Goal: Information Seeking & Learning: Learn about a topic

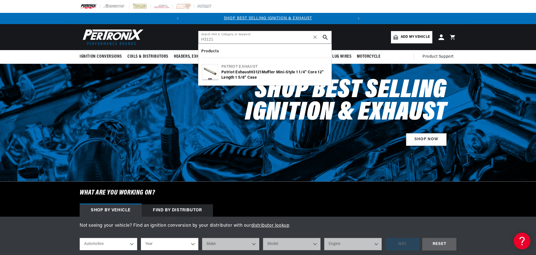
type input "H3121"
click at [260, 73] on b "H3121" at bounding box center [255, 72] width 11 height 4
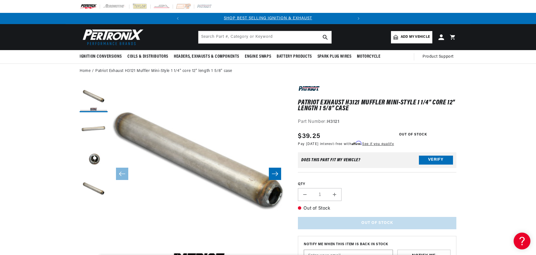
click at [90, 107] on button "Load image 1 in gallery view" at bounding box center [94, 98] width 28 height 28
click at [92, 125] on button "Load image 2 in gallery view" at bounding box center [94, 129] width 28 height 28
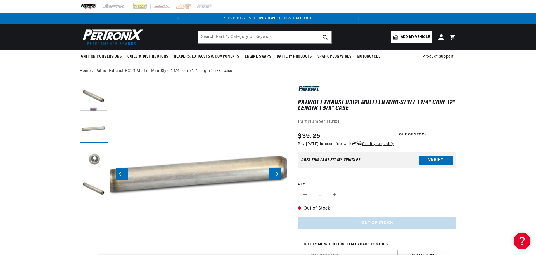
click at [97, 156] on button "Load image 3 in gallery view" at bounding box center [94, 160] width 28 height 28
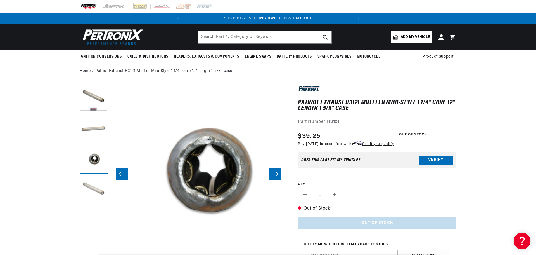
scroll to position [0, 353]
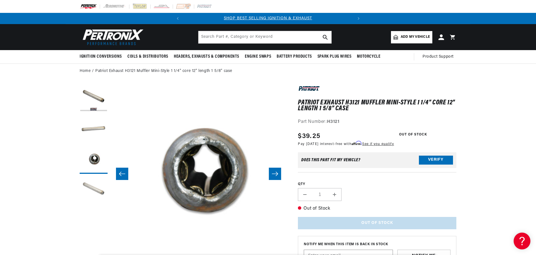
click at [98, 187] on button "Load image 4 in gallery view" at bounding box center [94, 190] width 28 height 28
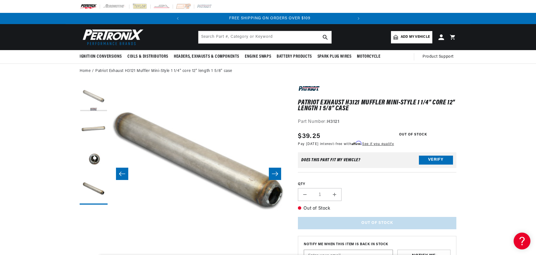
scroll to position [0, 169]
click at [87, 87] on button "Load image 1 in gallery view" at bounding box center [94, 98] width 28 height 28
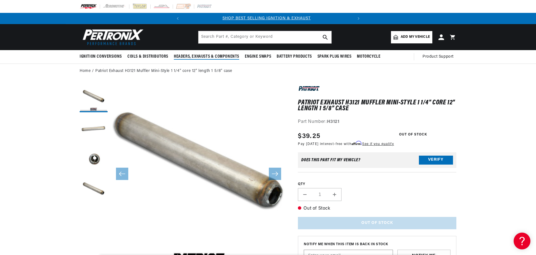
scroll to position [0, 0]
click at [223, 39] on input "text" at bounding box center [264, 37] width 133 height 12
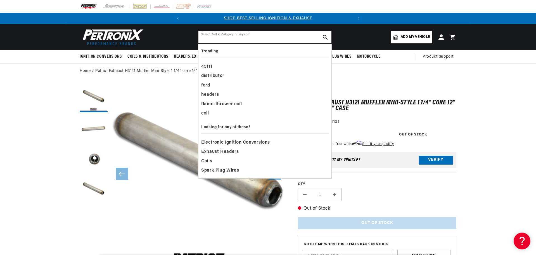
paste input "H3813"
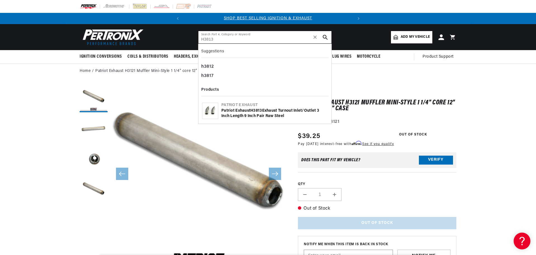
type input "H3813"
click at [242, 111] on div "Patriot Exhaust H3813 Exhaust Turnout Inlet/Outlet 3 Inch Length 9 Inch Pair Ra…" at bounding box center [274, 113] width 106 height 11
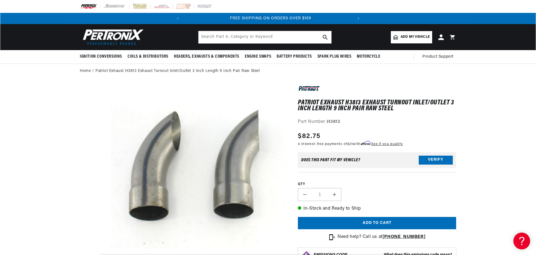
scroll to position [0, 169]
drag, startPoint x: 190, startPoint y: 151, endPoint x: 194, endPoint y: 152, distance: 3.9
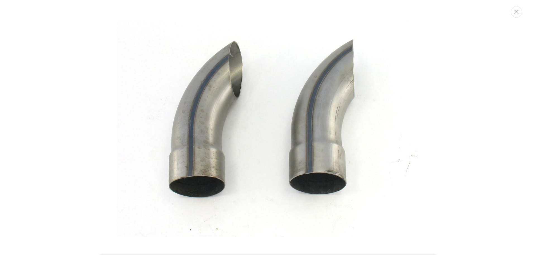
scroll to position [29, 0]
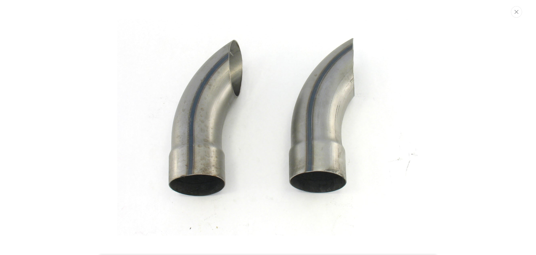
click at [229, 127] on img "Media gallery" at bounding box center [268, 127] width 302 height 302
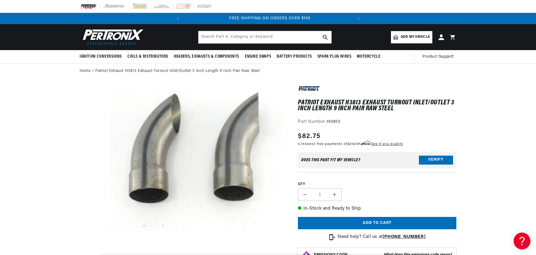
scroll to position [0, 169]
drag, startPoint x: 297, startPoint y: 89, endPoint x: 362, endPoint y: 105, distance: 66.2
click at [405, 111] on h1 "Patriot Exhaust H3813 Exhaust Turnout Inlet/Outlet 3 Inch Length 9 Inch Pair Ra…" at bounding box center [377, 105] width 158 height 11
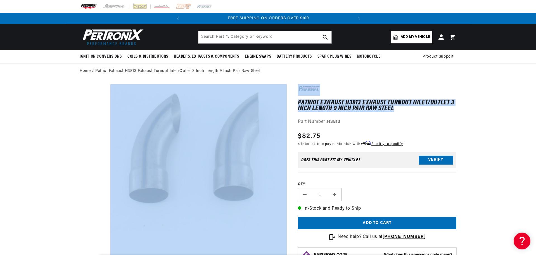
drag, startPoint x: 399, startPoint y: 107, endPoint x: 272, endPoint y: 80, distance: 130.3
click at [272, 80] on section "Patriot Exhaust H3813 Exhaust Turnout Inlet/Outlet 3 Inch Length 9 Inch Pair Ra…" at bounding box center [268, 260] width 405 height 363
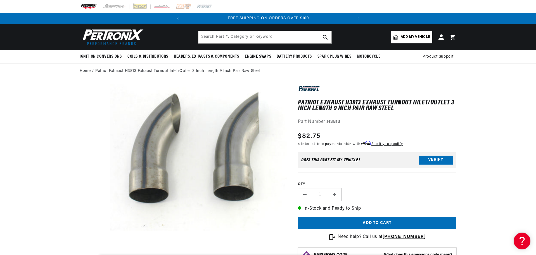
click at [366, 131] on div "Regular price $82.75" at bounding box center [350, 136] width 105 height 10
drag, startPoint x: 324, startPoint y: 137, endPoint x: 282, endPoint y: 79, distance: 71.6
click at [282, 79] on section "Patriot Exhaust H3813 Exhaust Turnout Inlet/Outlet 3 Inch Length 9 Inch Pair Ra…" at bounding box center [268, 260] width 405 height 363
click at [433, 127] on div "Patriot Exhaust H3813 Exhaust Turnout Inlet/Outlet 3 Inch Length 9 Inch Pair Ra…" at bounding box center [377, 176] width 158 height 185
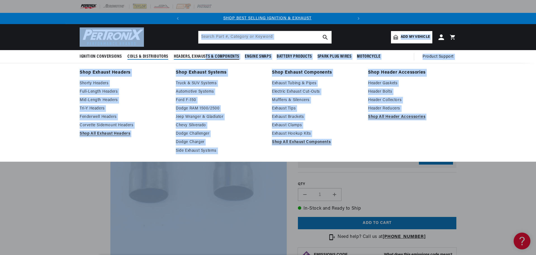
scroll to position [0, 0]
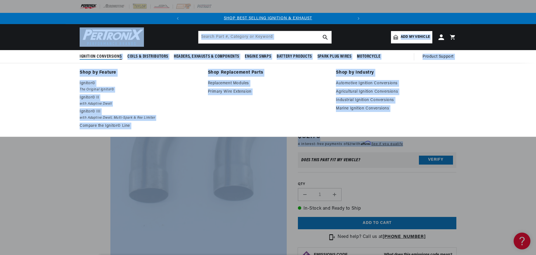
drag, startPoint x: 332, startPoint y: 114, endPoint x: 119, endPoint y: 53, distance: 221.5
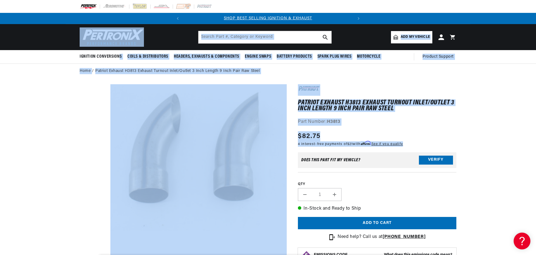
click at [77, 190] on section "Patriot Exhaust H3813 Exhaust Turnout Inlet/Outlet 3 Inch Length 9 Inch Pair Ra…" at bounding box center [268, 260] width 405 height 363
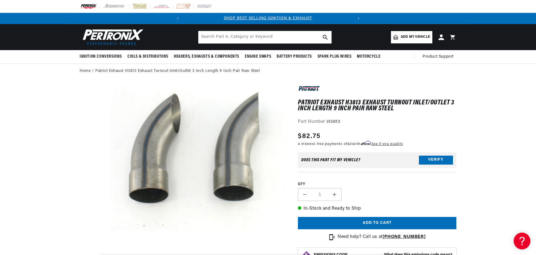
drag, startPoint x: 324, startPoint y: 143, endPoint x: 282, endPoint y: 104, distance: 57.4
click at [393, 186] on label "QTY" at bounding box center [377, 184] width 158 height 5
click at [328, 188] on input "1" at bounding box center [320, 194] width 16 height 13
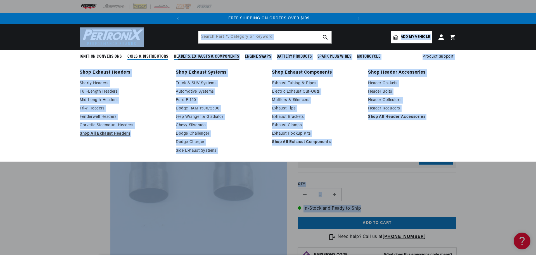
scroll to position [0, 169]
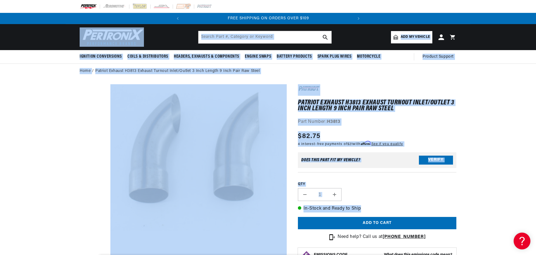
drag, startPoint x: 368, startPoint y: 210, endPoint x: 67, endPoint y: 53, distance: 338.9
click at [498, 130] on section "Patriot Exhaust H3813 Exhaust Turnout Inlet/Outlet 3 Inch Length 9 Inch Pair Ra…" at bounding box center [268, 260] width 536 height 363
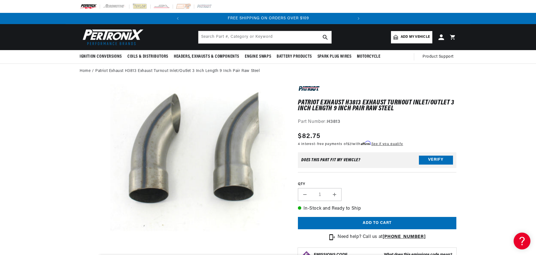
click at [93, 254] on button "Open media 1 in modal" at bounding box center [93, 260] width 0 height 0
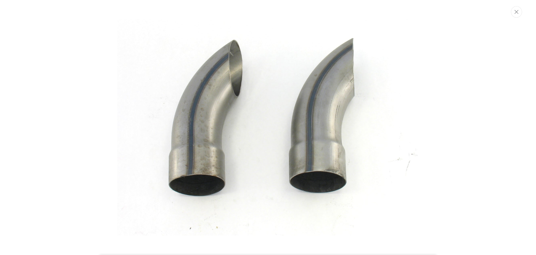
scroll to position [0, 0]
click at [251, 97] on img "Media gallery" at bounding box center [268, 127] width 302 height 302
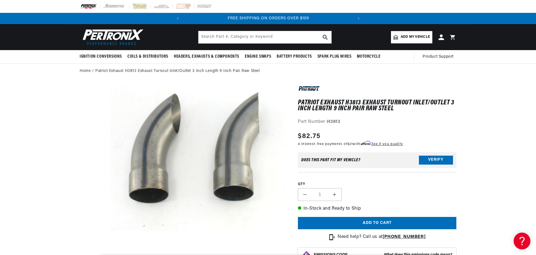
click at [93, 254] on button "Open media 1 in modal" at bounding box center [93, 260] width 0 height 0
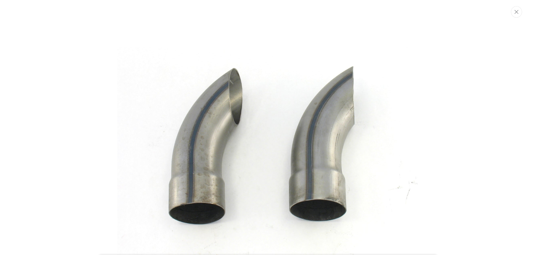
scroll to position [29, 0]
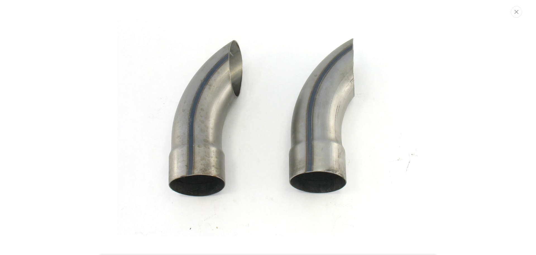
click at [252, 107] on img "Media gallery" at bounding box center [268, 128] width 302 height 302
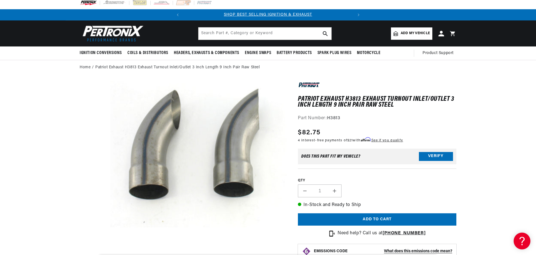
scroll to position [0, 0]
